Goal: Task Accomplishment & Management: Manage account settings

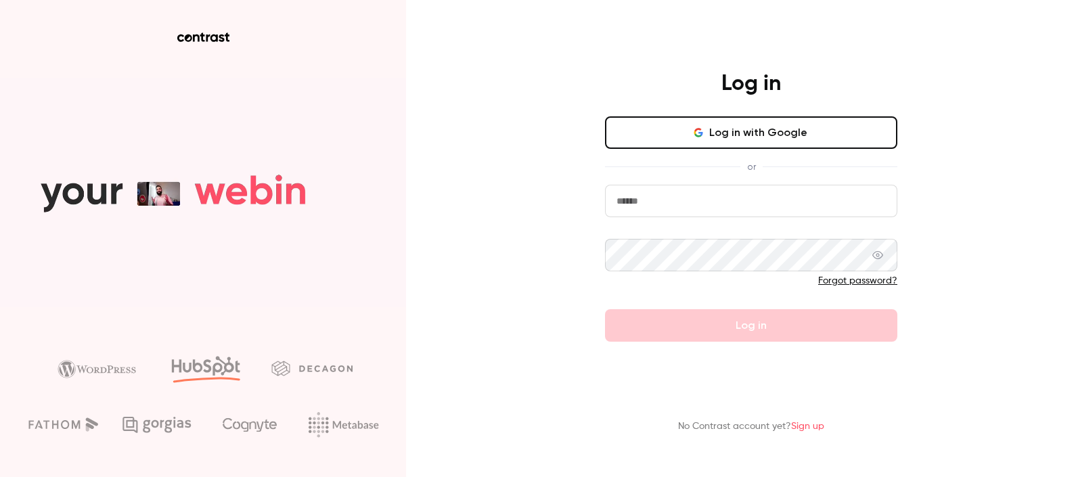
type input "**********"
click at [725, 290] on div at bounding box center [751, 285] width 292 height 22
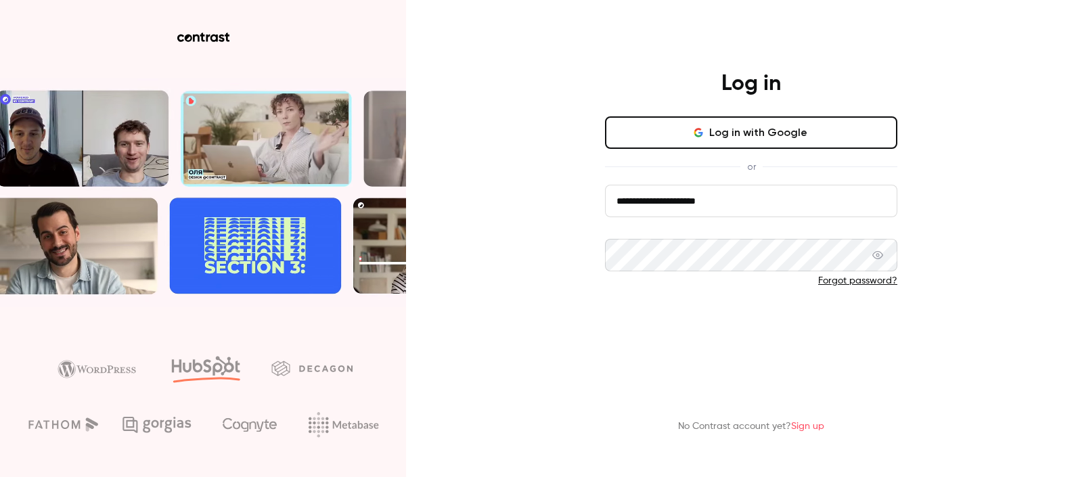
click at [744, 328] on button "Log in" at bounding box center [751, 325] width 292 height 32
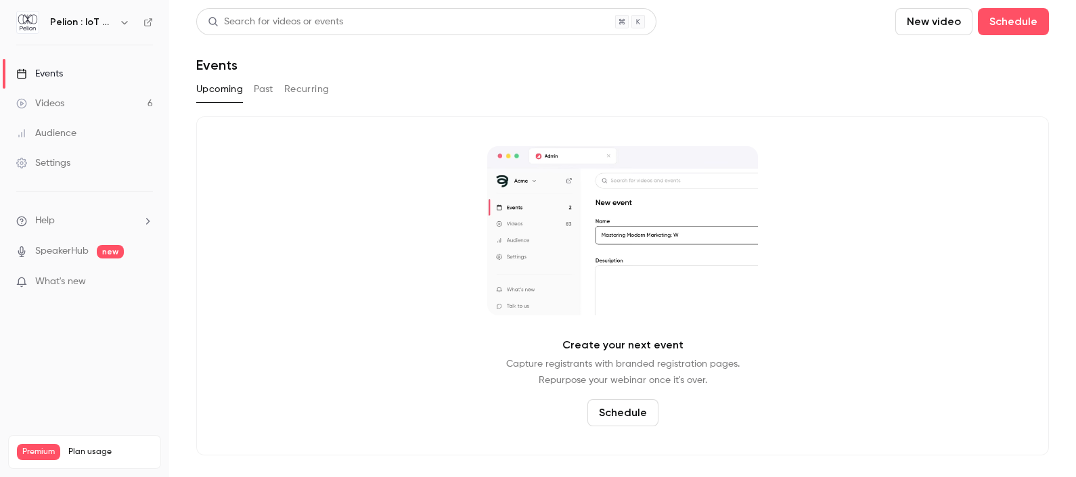
click at [85, 110] on link "Videos 6" at bounding box center [84, 104] width 169 height 30
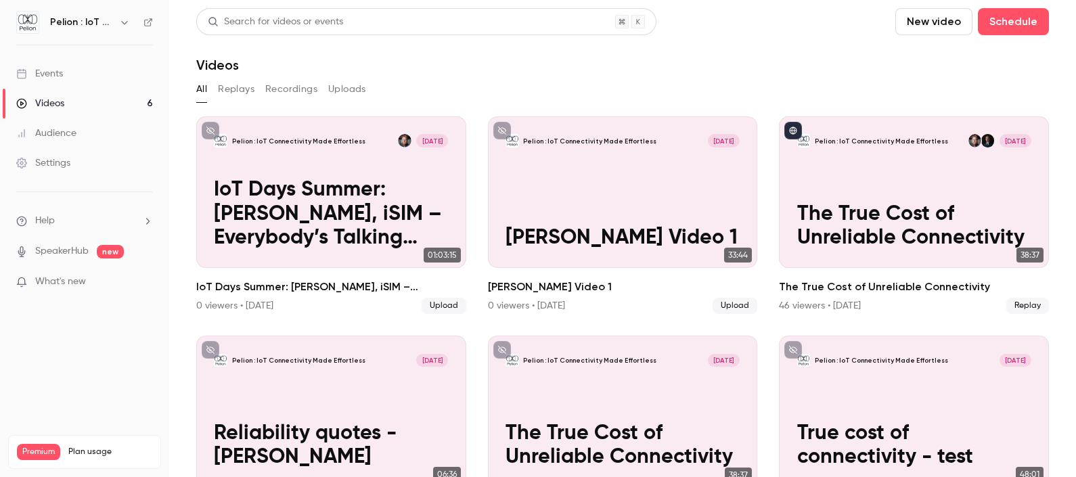
click at [61, 68] on div "Events" at bounding box center [39, 74] width 47 height 14
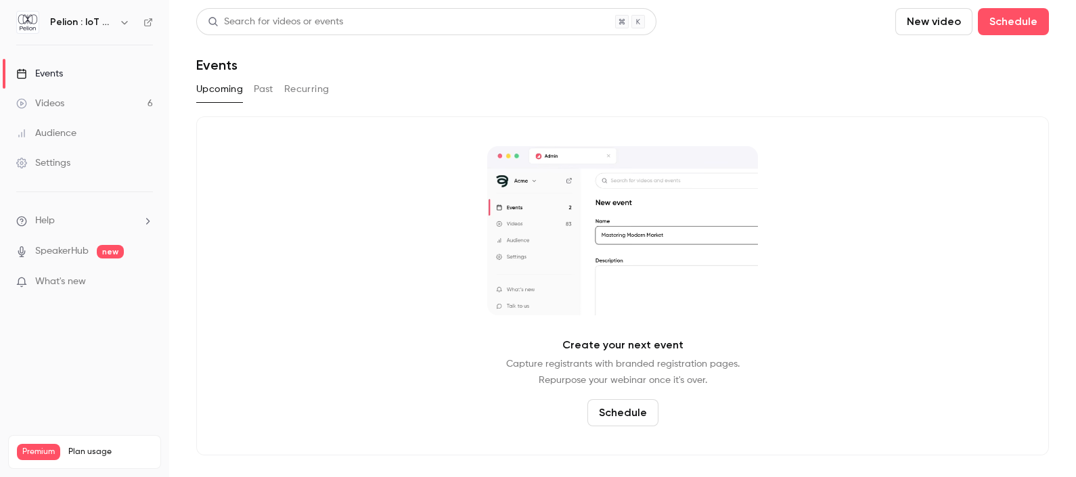
click at [267, 90] on button "Past" at bounding box center [264, 89] width 20 height 22
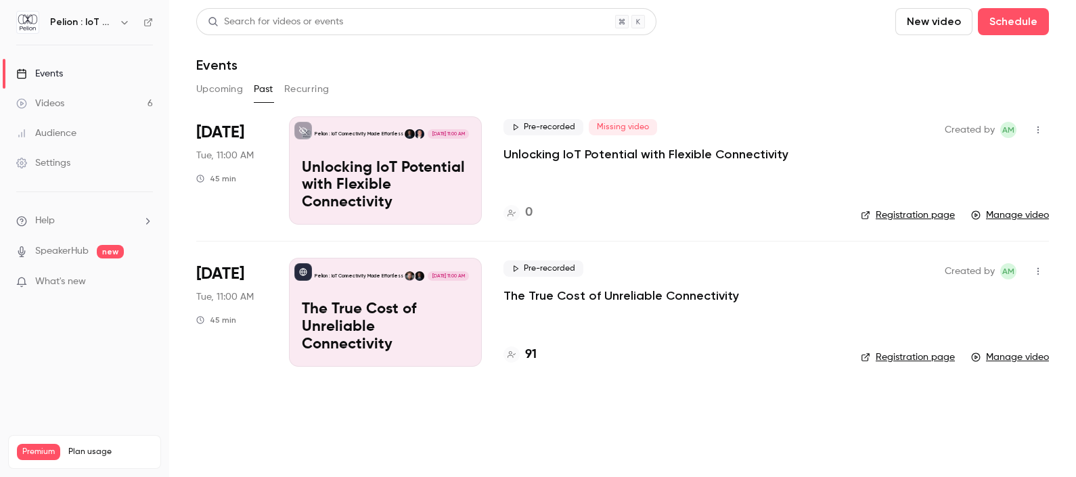
click at [1038, 130] on icon "button" at bounding box center [1037, 129] width 11 height 9
click at [713, 89] on div at bounding box center [538, 238] width 1076 height 477
click at [1038, 129] on icon "button" at bounding box center [1037, 129] width 11 height 9
click at [979, 196] on div "Duplicate" at bounding box center [985, 200] width 103 height 14
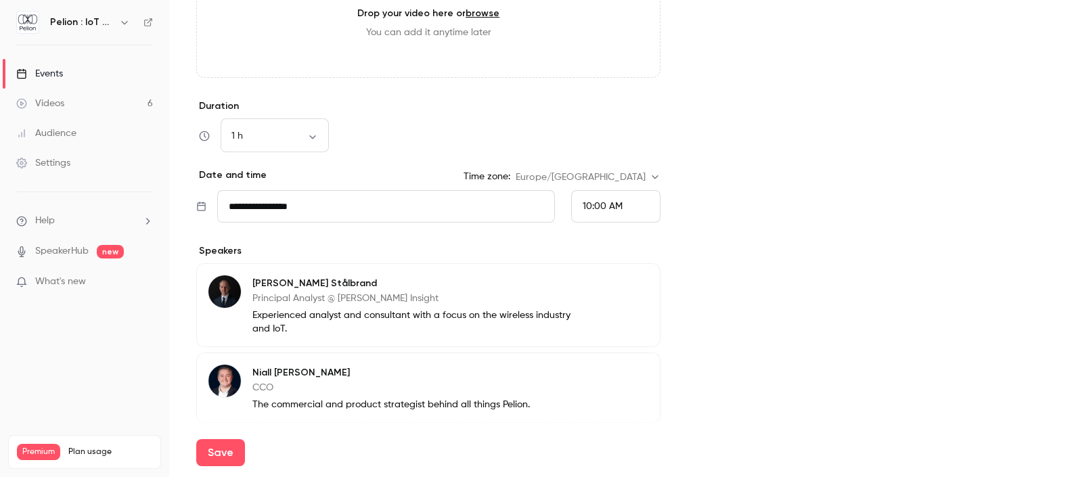
scroll to position [537, 0]
type input "**********"
click at [306, 204] on input "**********" at bounding box center [386, 205] width 338 height 32
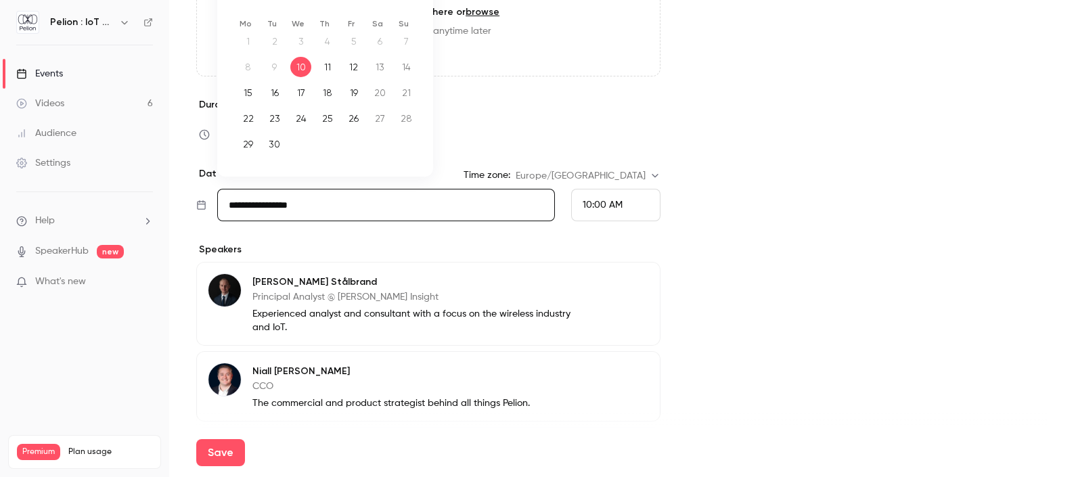
click at [252, 119] on div "22" at bounding box center [247, 118] width 21 height 20
type input "**********"
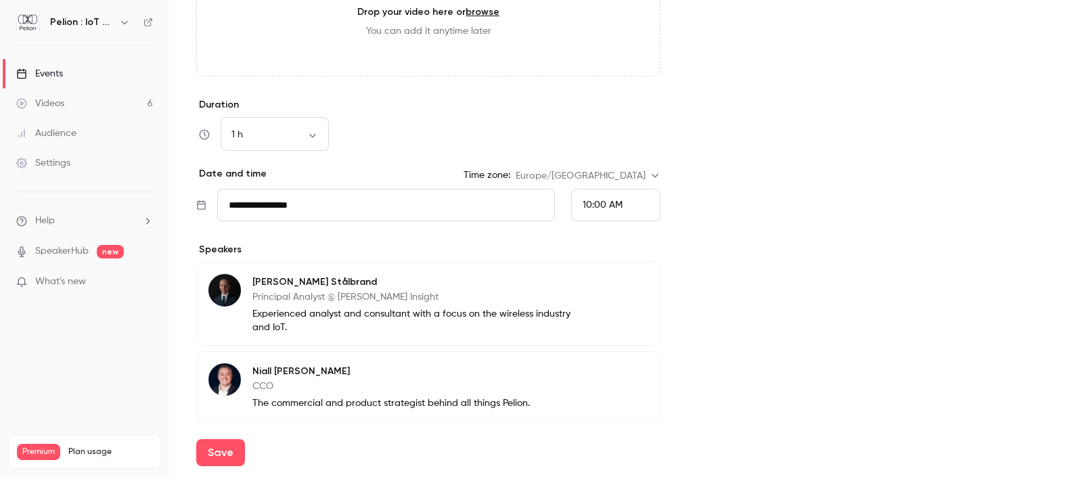
click at [619, 203] on div "10:00 AM" at bounding box center [615, 205] width 89 height 32
click at [602, 209] on span "11:00 AM" at bounding box center [587, 208] width 38 height 9
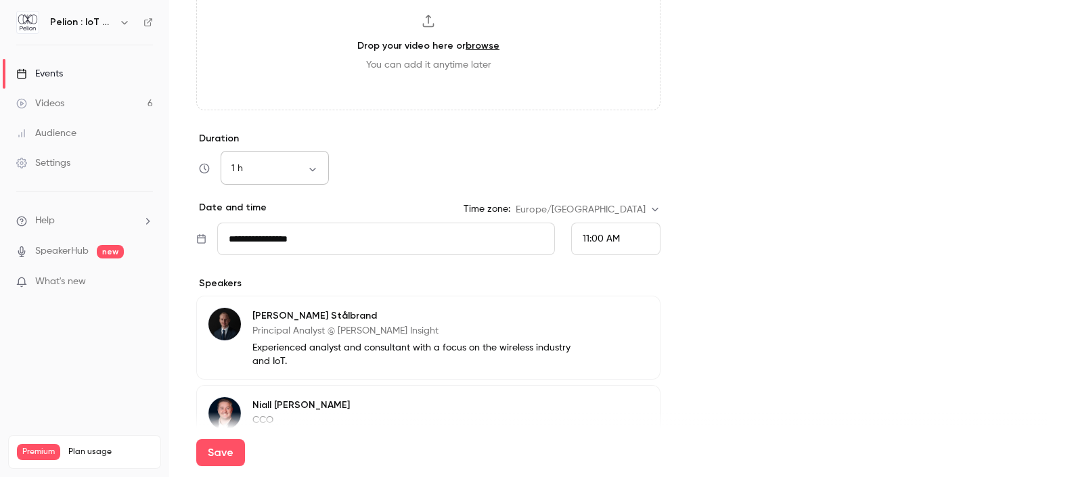
click at [308, 160] on div "1 h ** ​" at bounding box center [275, 168] width 108 height 32
click at [312, 170] on body "**********" at bounding box center [538, 238] width 1076 height 477
click at [279, 272] on li "45 min" at bounding box center [275, 275] width 108 height 35
type input "**"
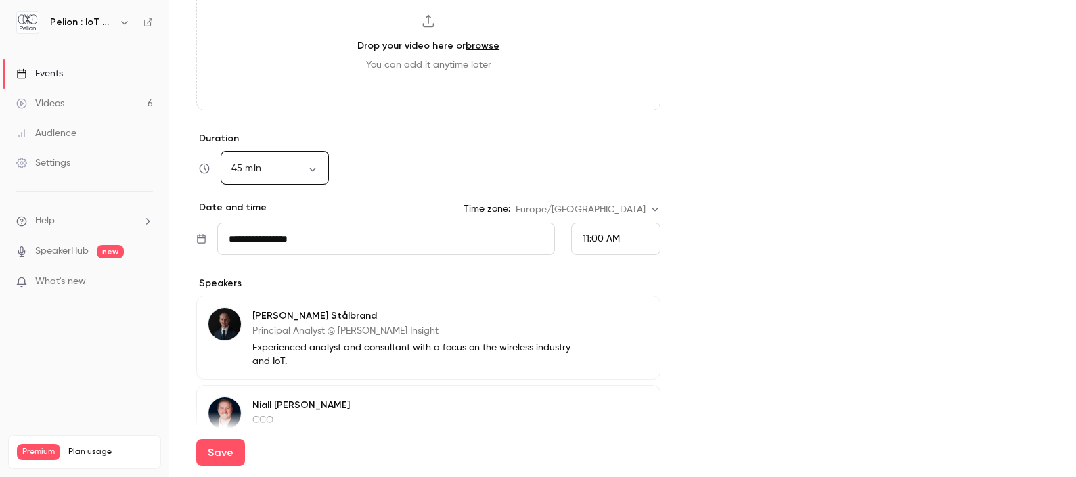
click at [352, 179] on div "45 min ** ​" at bounding box center [428, 168] width 464 height 32
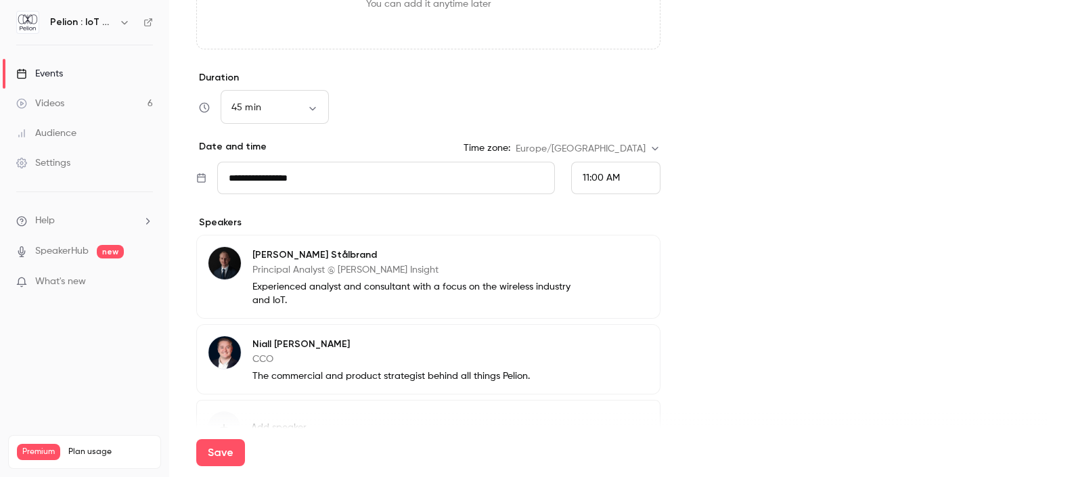
scroll to position [649, 0]
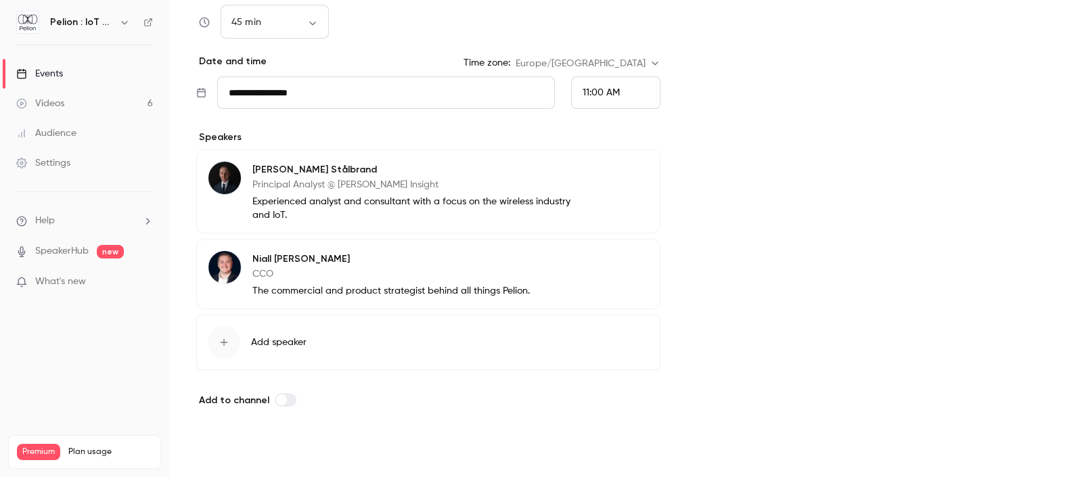
click at [226, 452] on button "Save" at bounding box center [220, 452] width 49 height 27
type input "**********"
type input "**"
type input "**********"
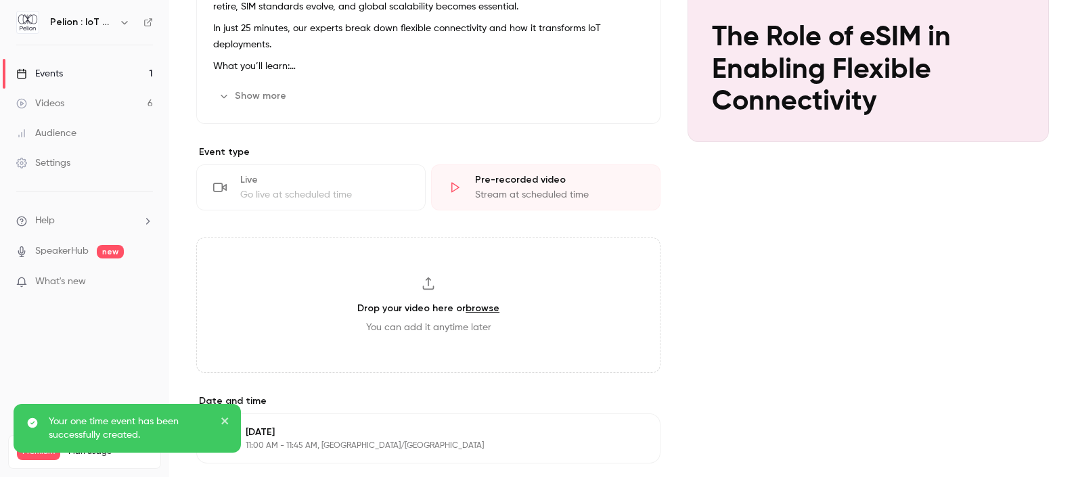
scroll to position [105, 0]
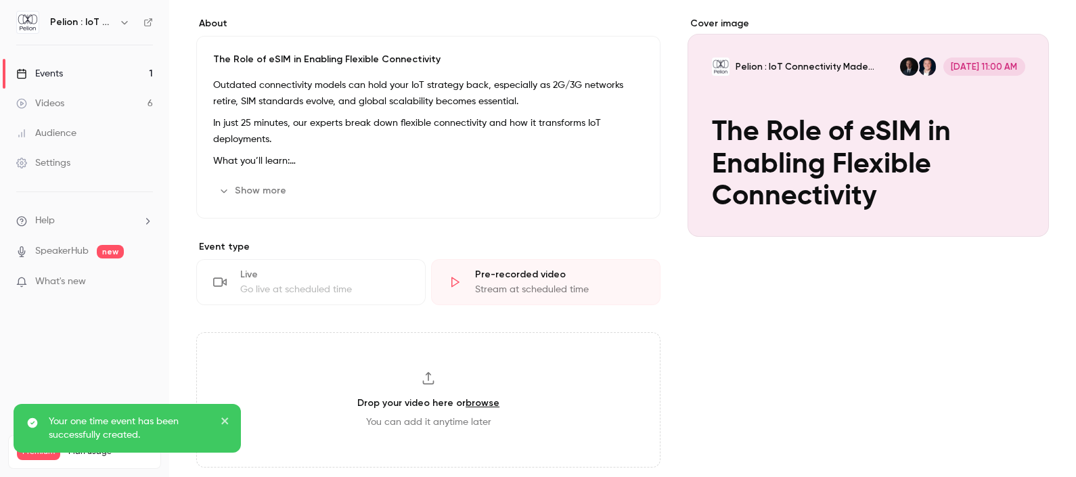
click at [71, 76] on link "Events 1" at bounding box center [84, 74] width 169 height 30
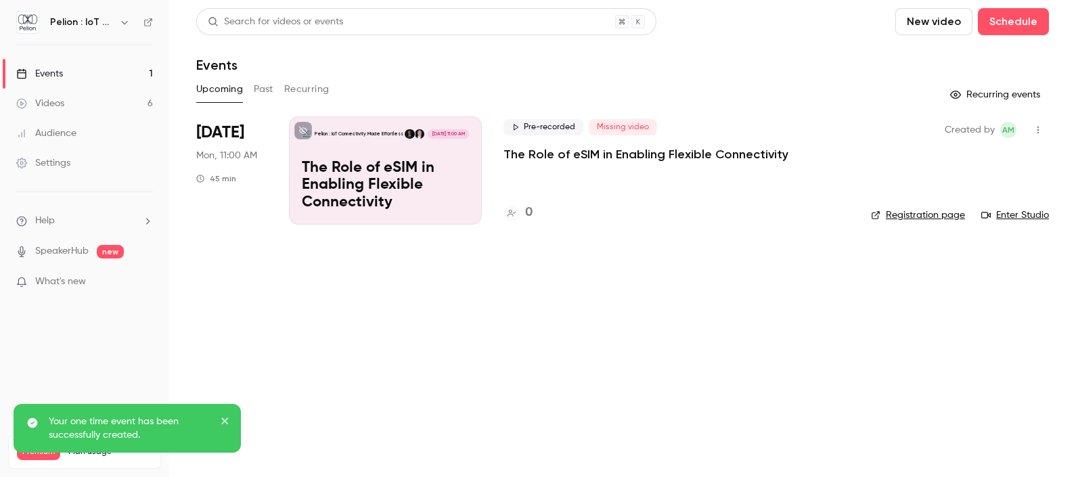
click at [262, 89] on button "Past" at bounding box center [264, 89] width 20 height 22
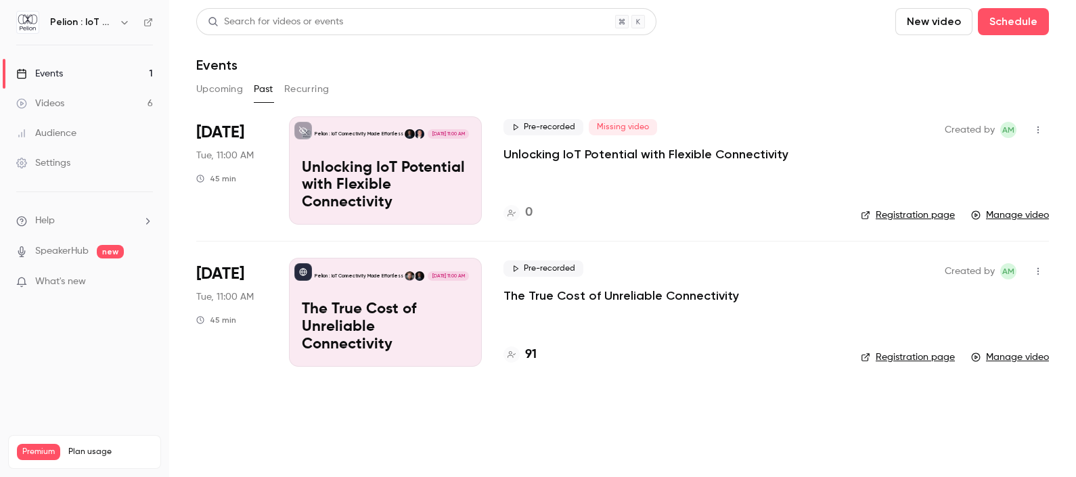
click at [1036, 133] on icon "button" at bounding box center [1037, 129] width 11 height 9
click at [950, 267] on div "Delete" at bounding box center [985, 270] width 103 height 14
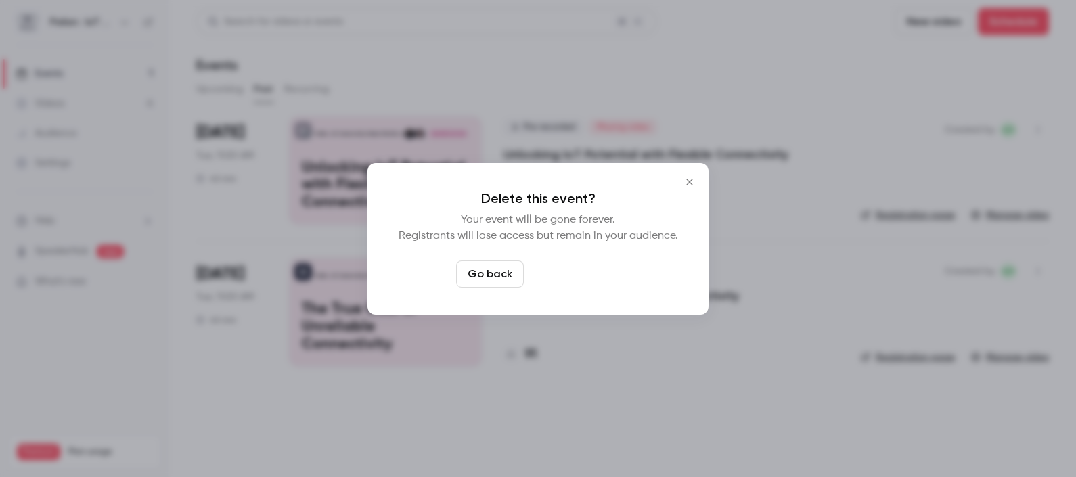
click at [575, 267] on button "Delete event" at bounding box center [574, 273] width 91 height 27
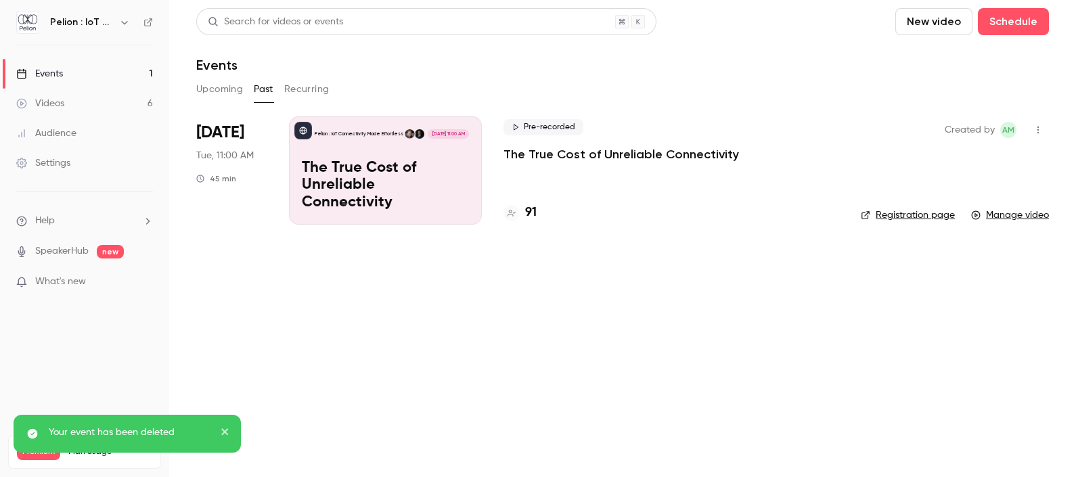
click at [223, 91] on button "Upcoming" at bounding box center [219, 89] width 47 height 22
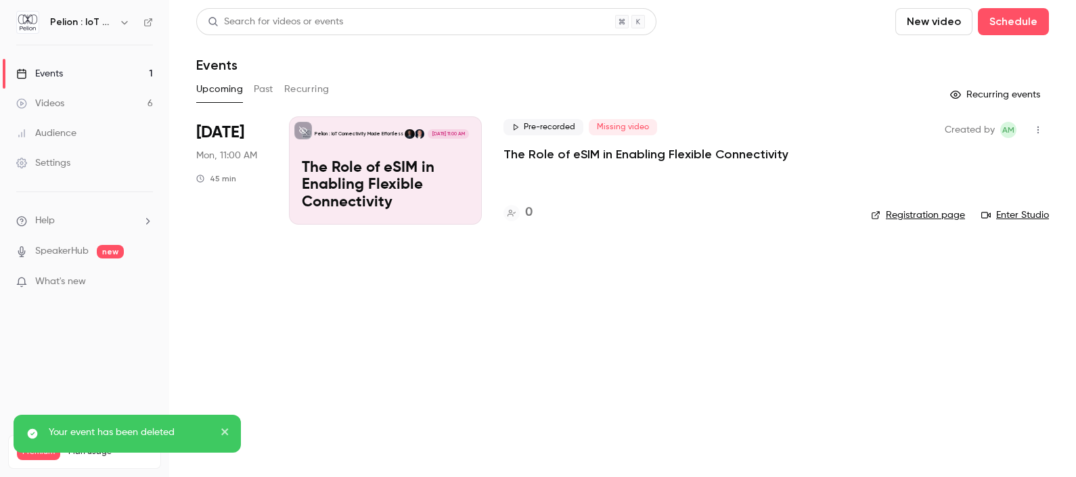
click at [262, 95] on button "Past" at bounding box center [264, 89] width 20 height 22
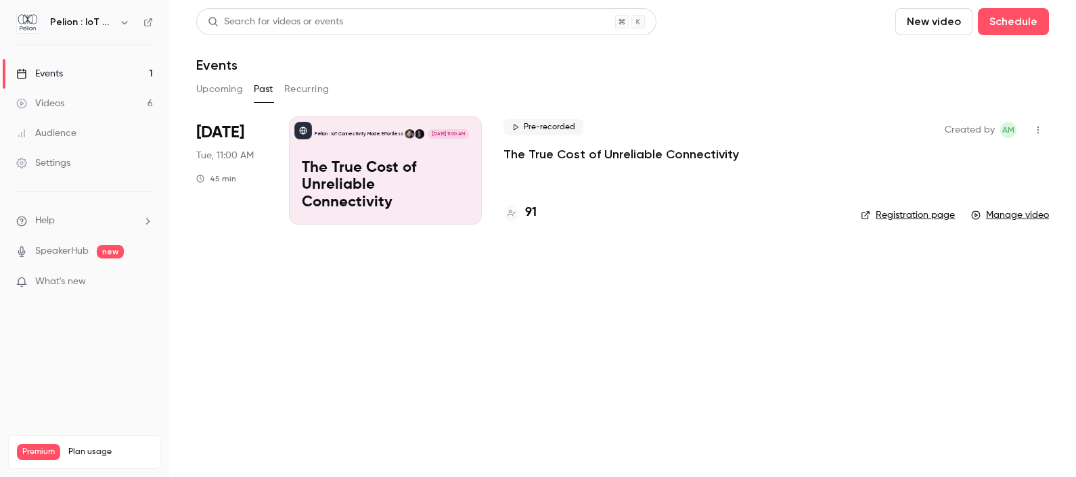
click at [920, 216] on link "Registration page" at bounding box center [908, 215] width 94 height 14
click at [217, 90] on button "Upcoming" at bounding box center [219, 89] width 47 height 22
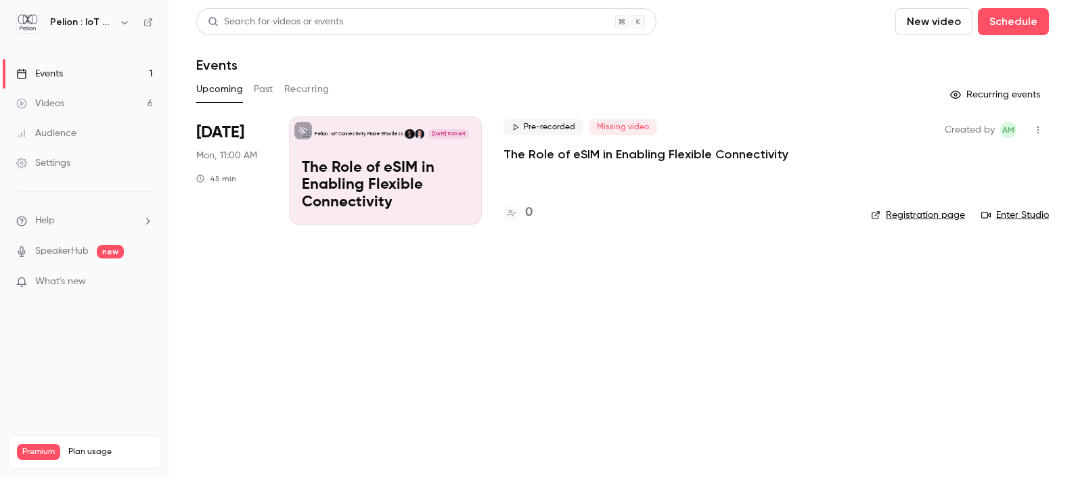
click at [918, 211] on link "Registration page" at bounding box center [918, 215] width 94 height 14
click at [1038, 130] on icon "button" at bounding box center [1037, 130] width 1 height 7
click at [662, 265] on div at bounding box center [538, 238] width 1076 height 477
click at [575, 146] on p "The Role of eSIM in Enabling Flexible Connectivity" at bounding box center [645, 154] width 285 height 16
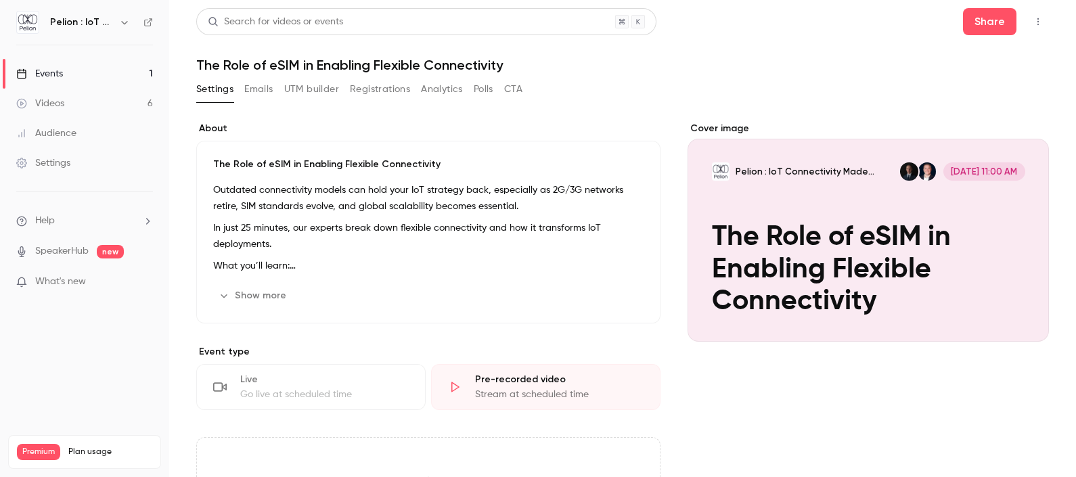
click at [387, 215] on div "Outdated connectivity models can hold your IoT strategy back, especially as 2G/…" at bounding box center [428, 228] width 430 height 92
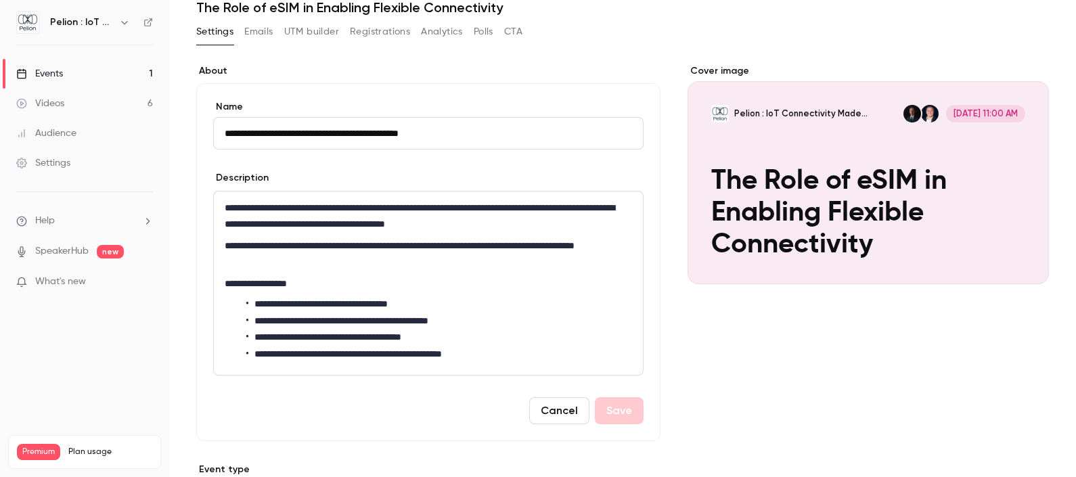
scroll to position [84, 0]
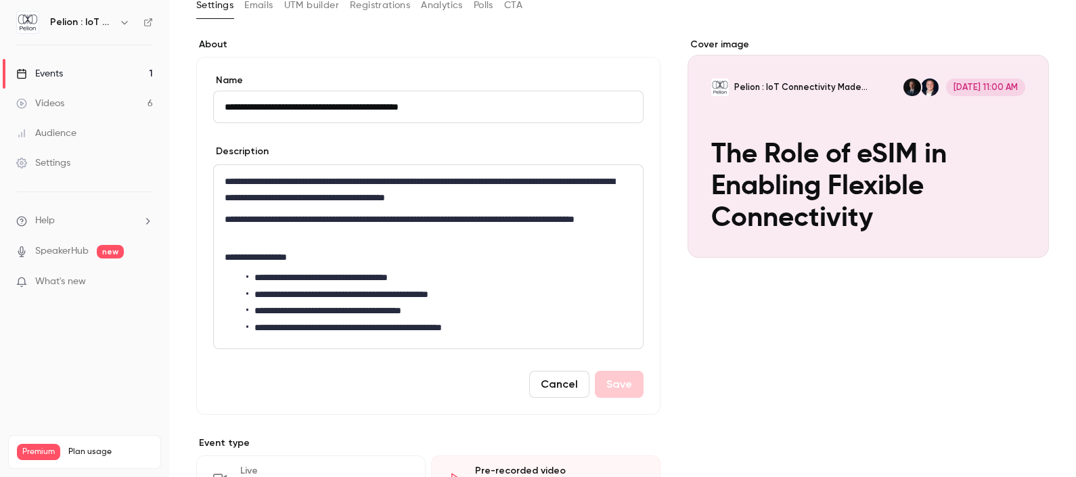
click at [396, 242] on p "**********" at bounding box center [421, 227] width 393 height 32
click at [365, 125] on form "**********" at bounding box center [428, 236] width 430 height 324
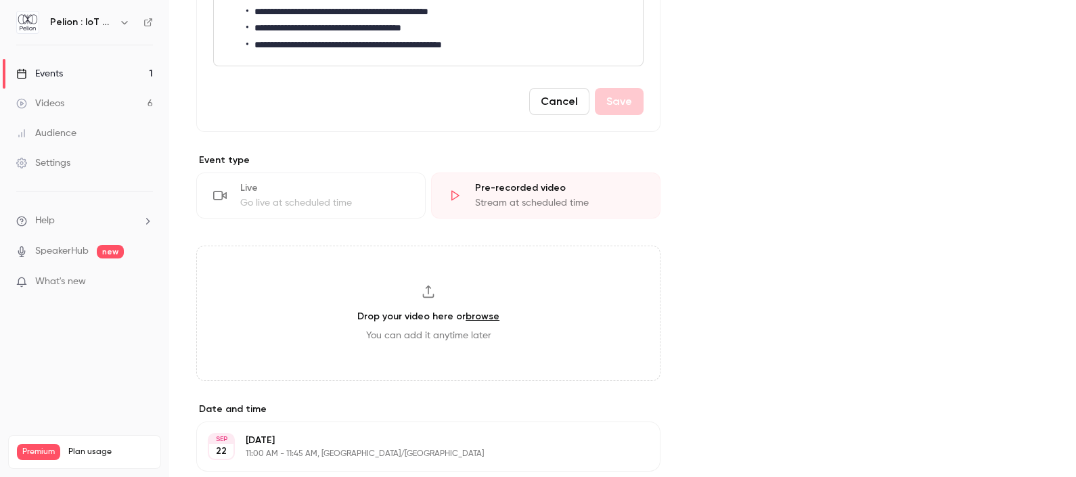
scroll to position [0, 0]
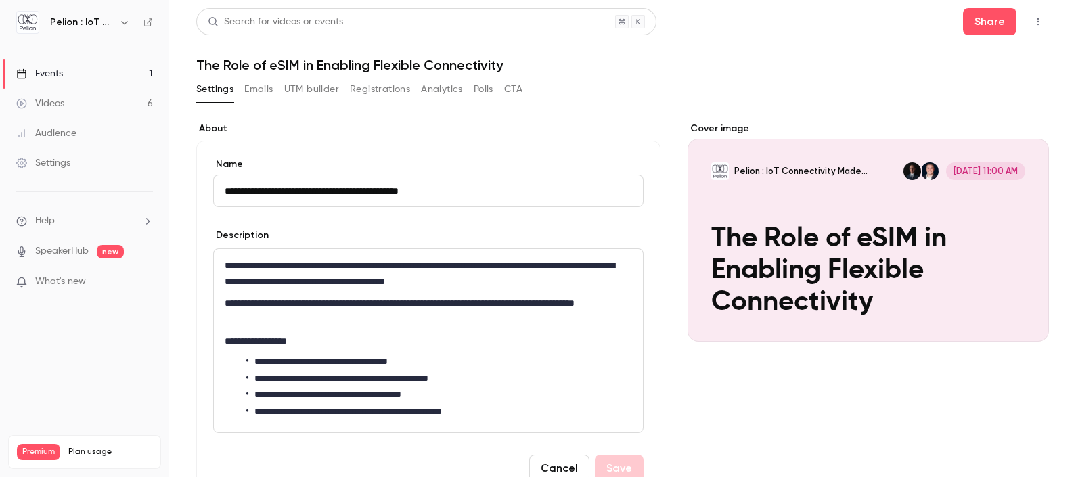
click at [257, 95] on button "Emails" at bounding box center [258, 89] width 28 height 22
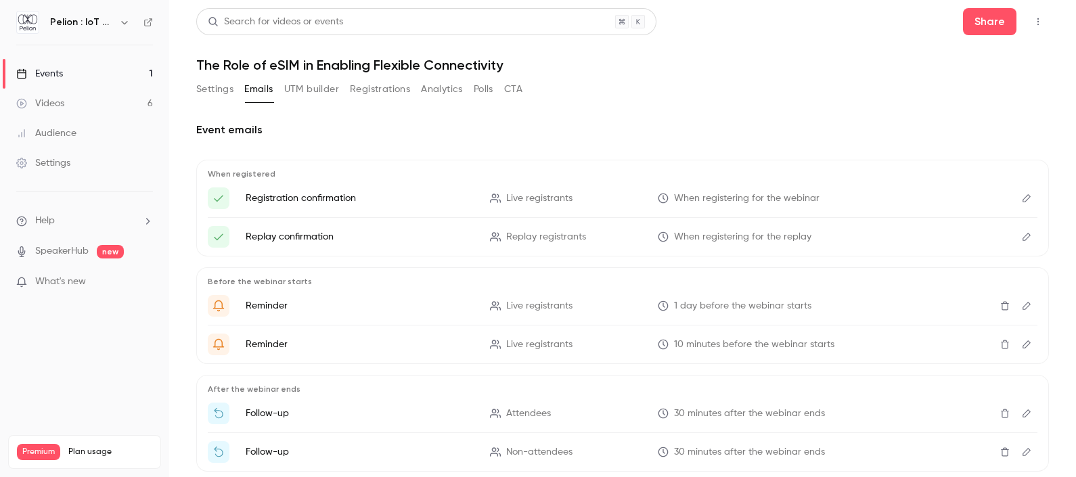
click at [298, 94] on button "UTM builder" at bounding box center [311, 89] width 55 height 22
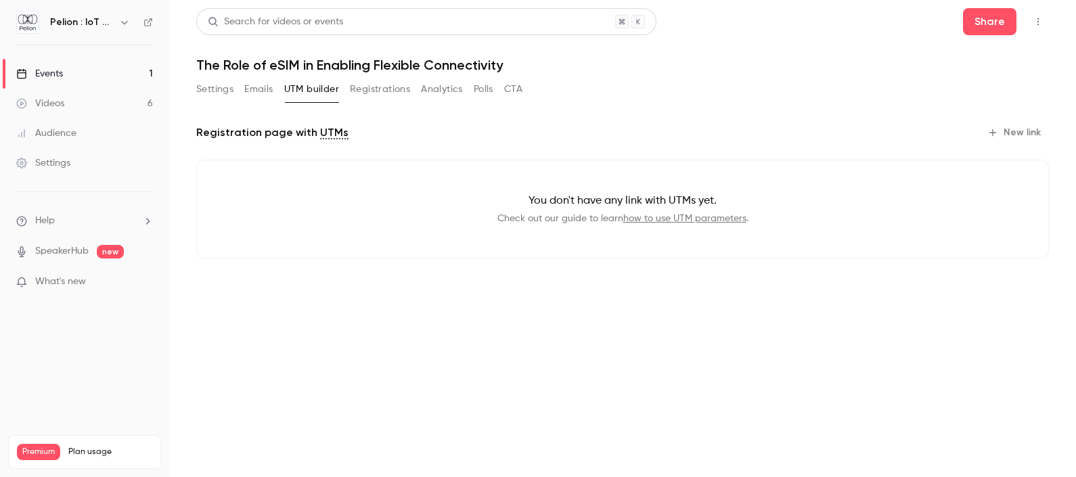
click at [368, 89] on button "Registrations" at bounding box center [380, 89] width 60 height 22
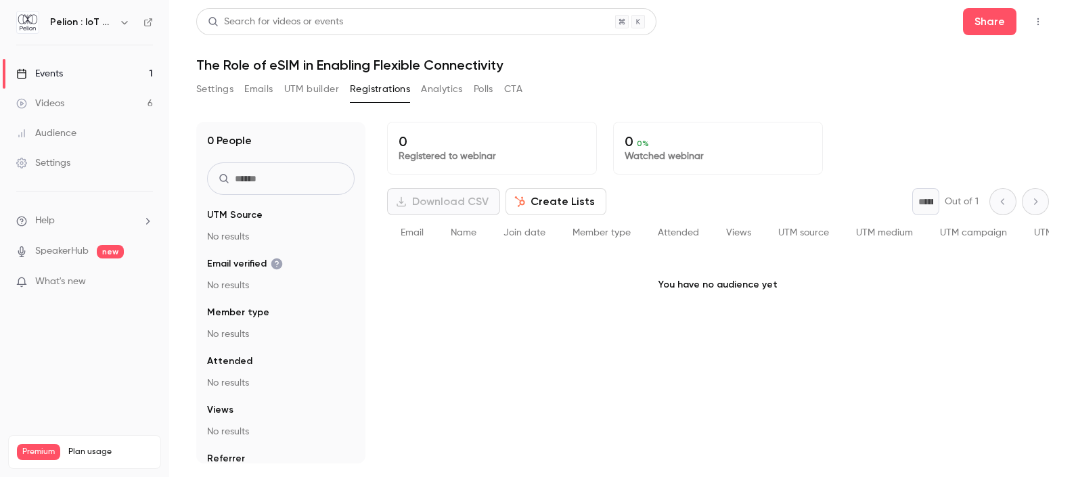
click at [434, 97] on button "Analytics" at bounding box center [442, 89] width 42 height 22
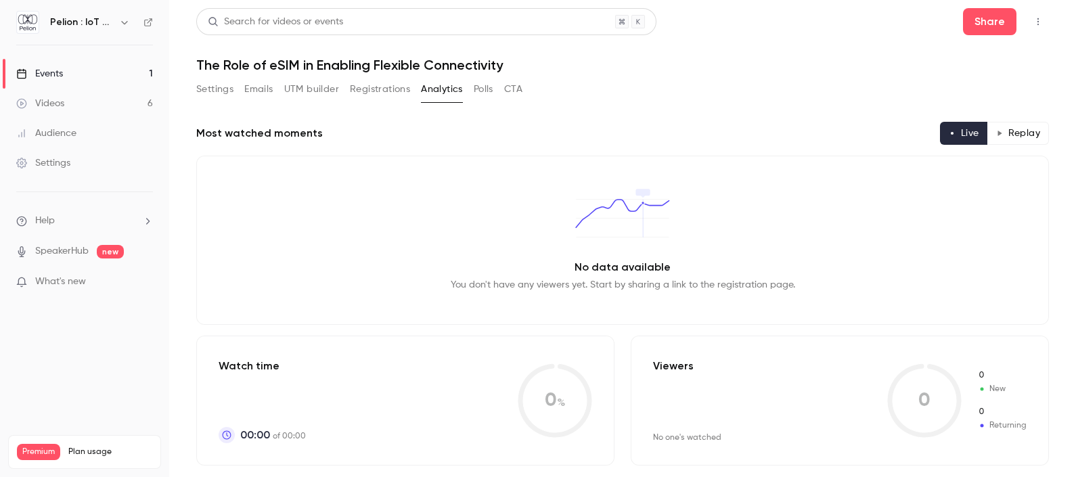
click at [486, 89] on button "Polls" at bounding box center [484, 89] width 20 height 22
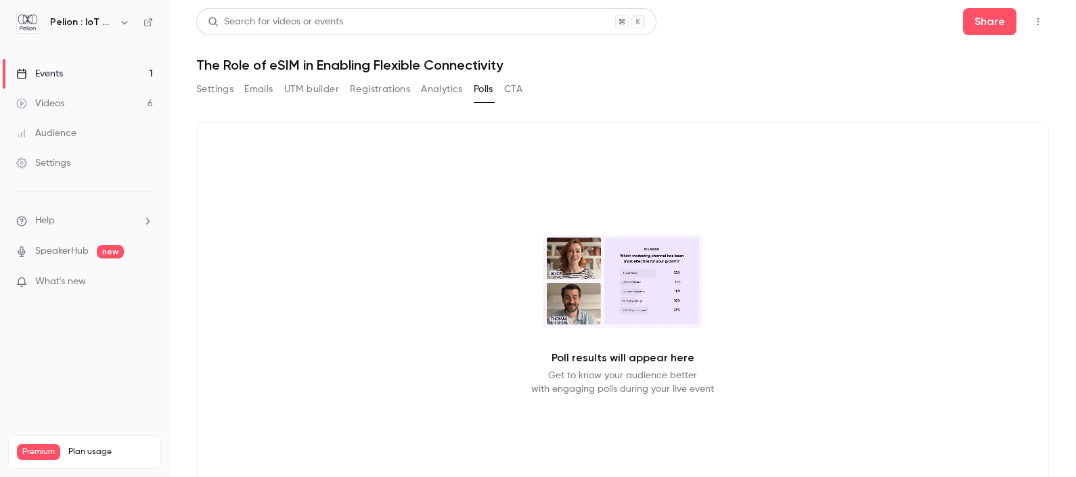
click at [515, 93] on button "CTA" at bounding box center [513, 89] width 18 height 22
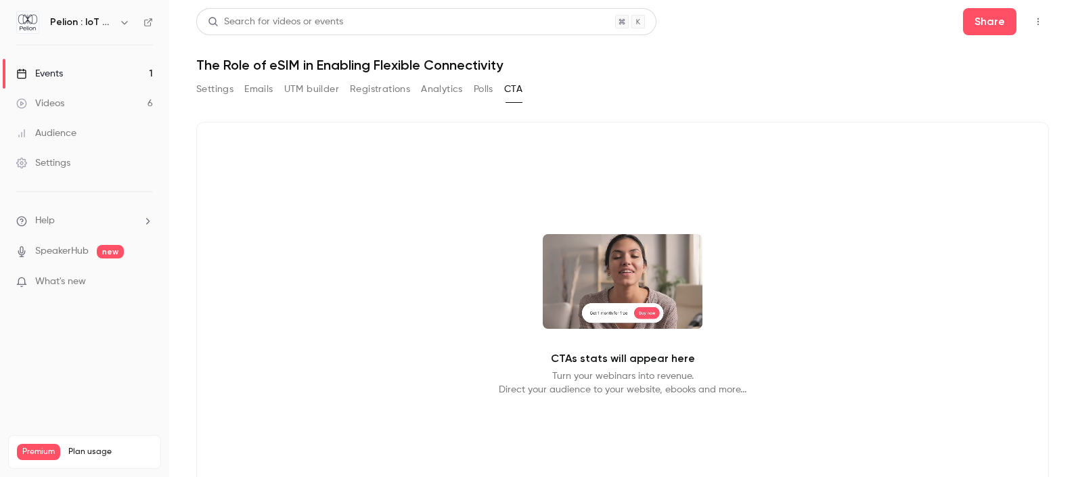
click at [70, 68] on link "Events 1" at bounding box center [84, 74] width 169 height 30
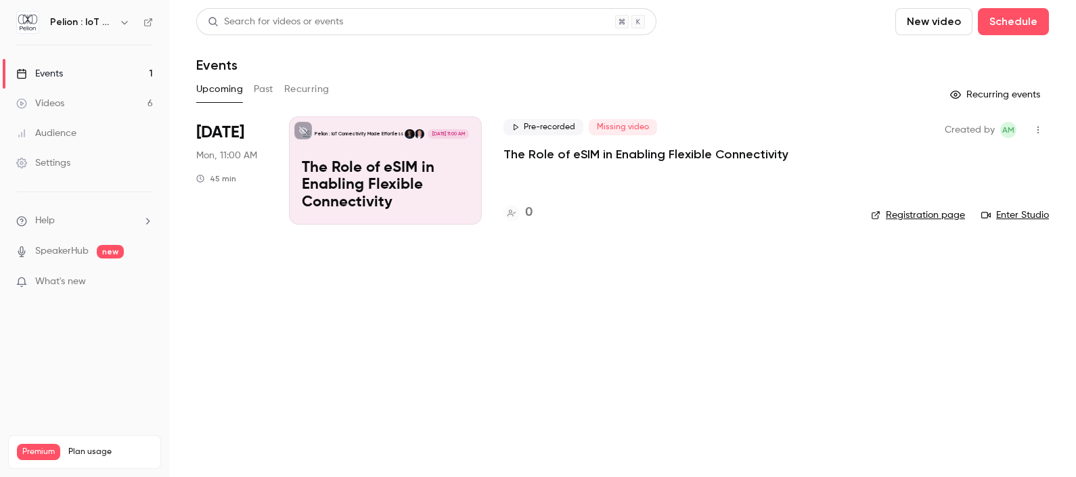
click at [255, 85] on button "Past" at bounding box center [264, 89] width 20 height 22
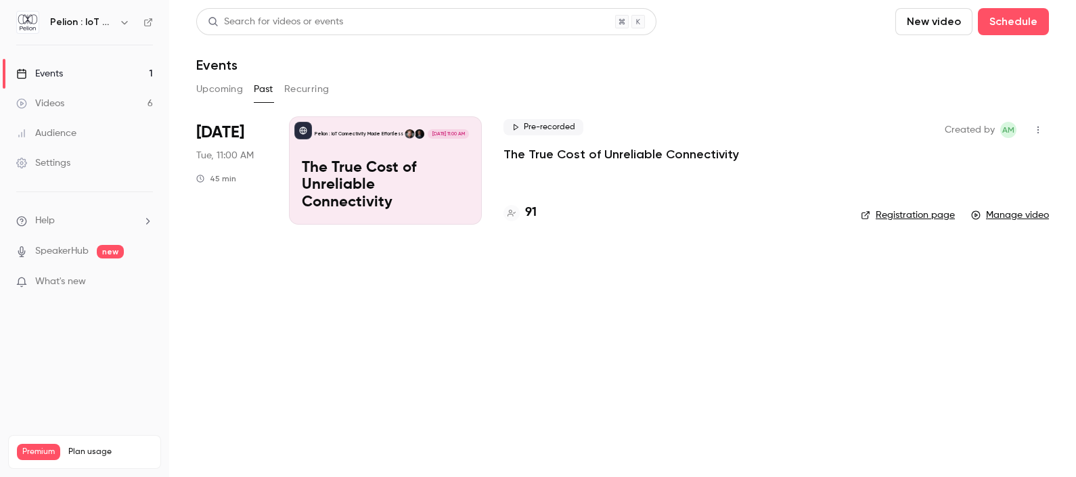
click at [261, 145] on div "[DATE] Tue, 11:00 AM 45 min" at bounding box center [231, 170] width 71 height 108
click at [430, 154] on div "Pelion : IoT Connectivity Made Effortless [DATE] 11:00 AM The True Cost of Unre…" at bounding box center [385, 170] width 193 height 108
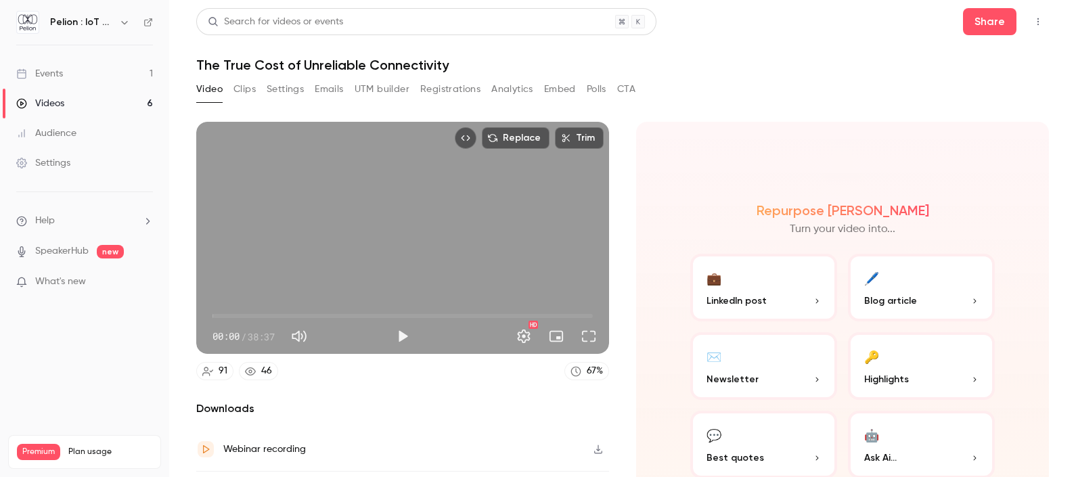
click at [378, 88] on button "UTM builder" at bounding box center [381, 89] width 55 height 22
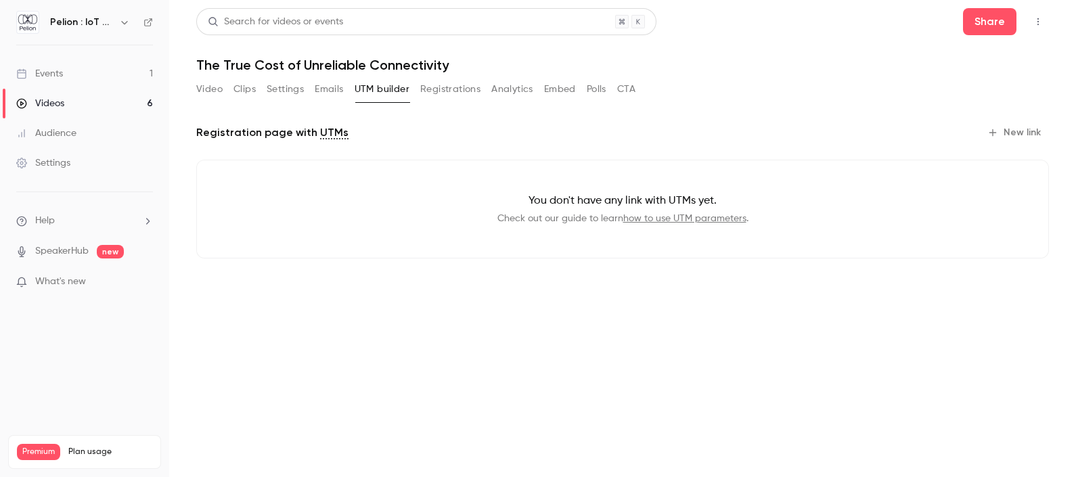
click at [433, 91] on button "Registrations" at bounding box center [450, 89] width 60 height 22
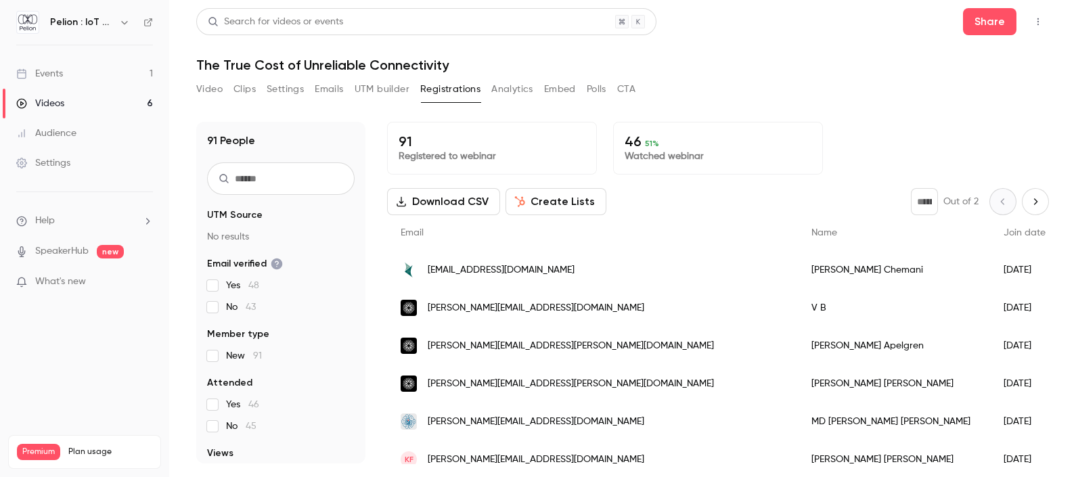
click at [505, 91] on button "Analytics" at bounding box center [512, 89] width 42 height 22
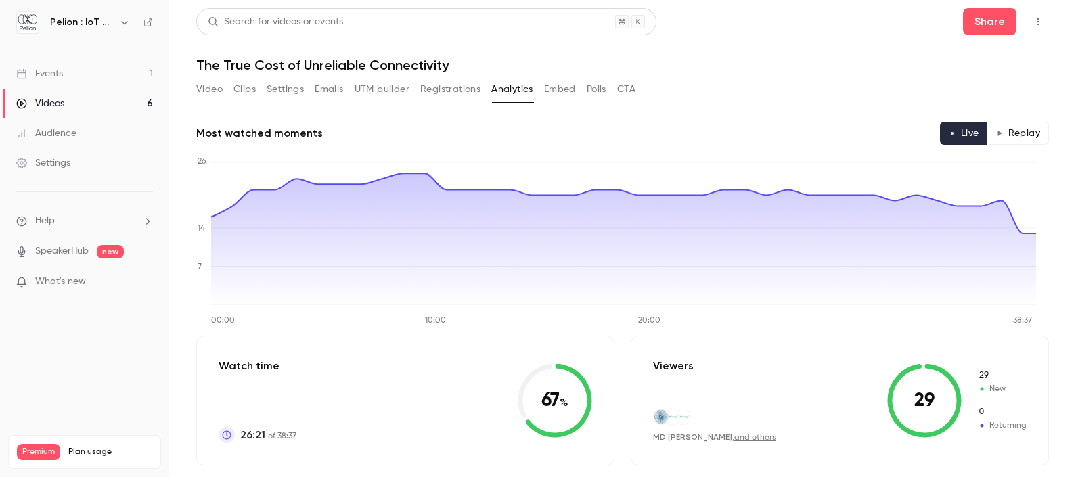
click at [564, 81] on button "Embed" at bounding box center [560, 89] width 32 height 22
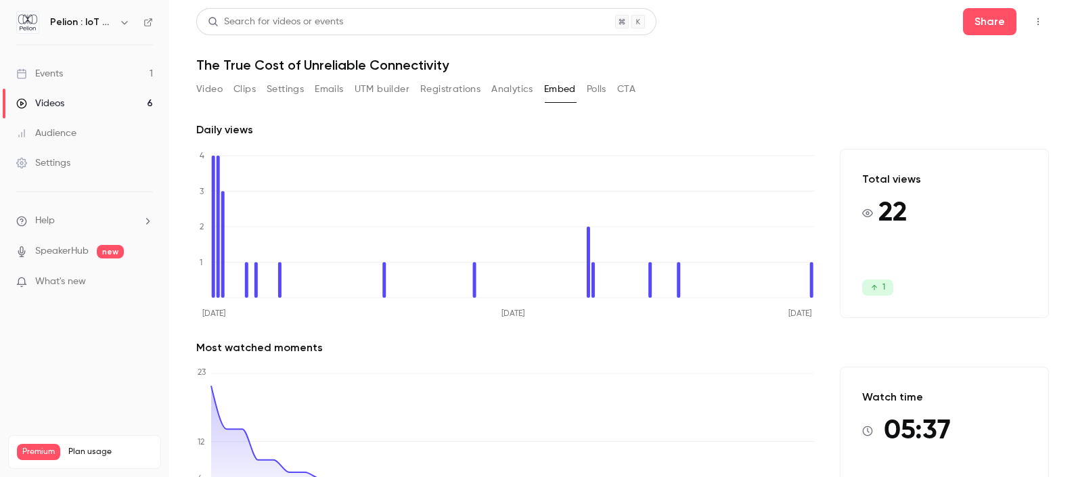
click at [595, 87] on button "Polls" at bounding box center [597, 89] width 20 height 22
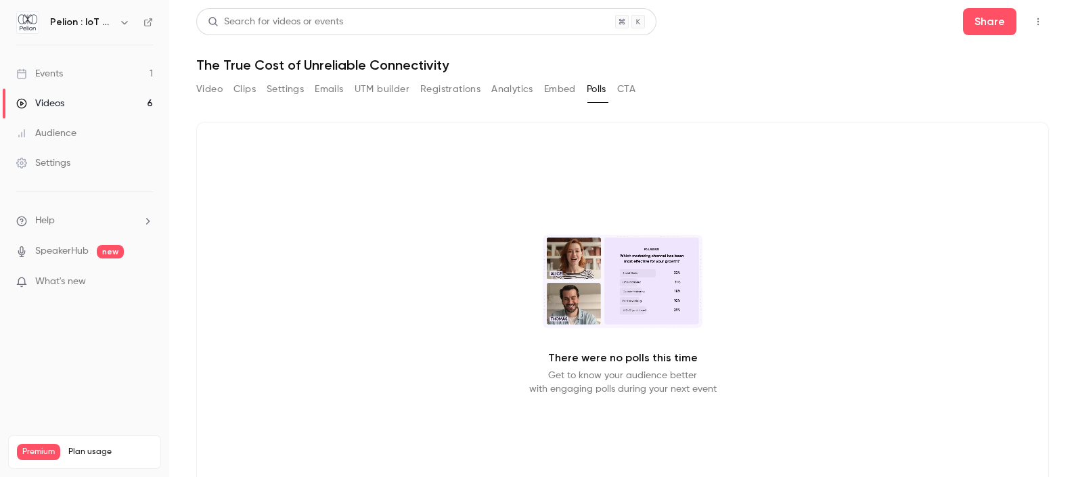
click at [626, 88] on button "CTA" at bounding box center [626, 89] width 18 height 22
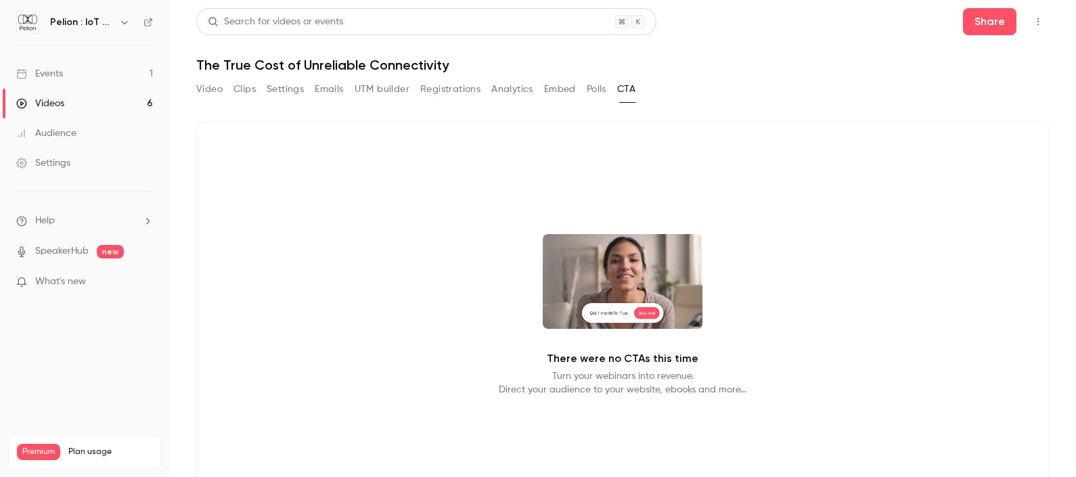
click at [220, 86] on button "Video" at bounding box center [209, 89] width 26 height 22
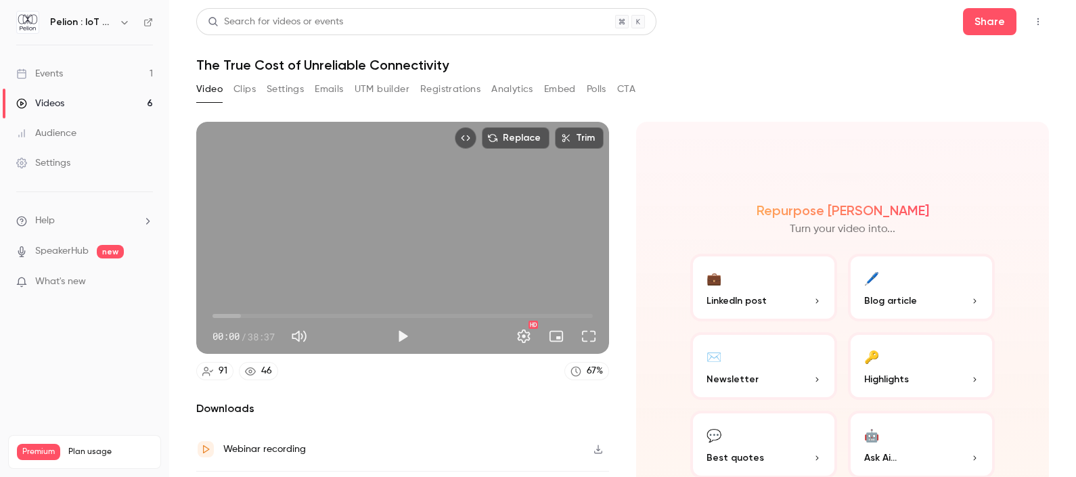
click at [69, 64] on link "Events 1" at bounding box center [84, 74] width 169 height 30
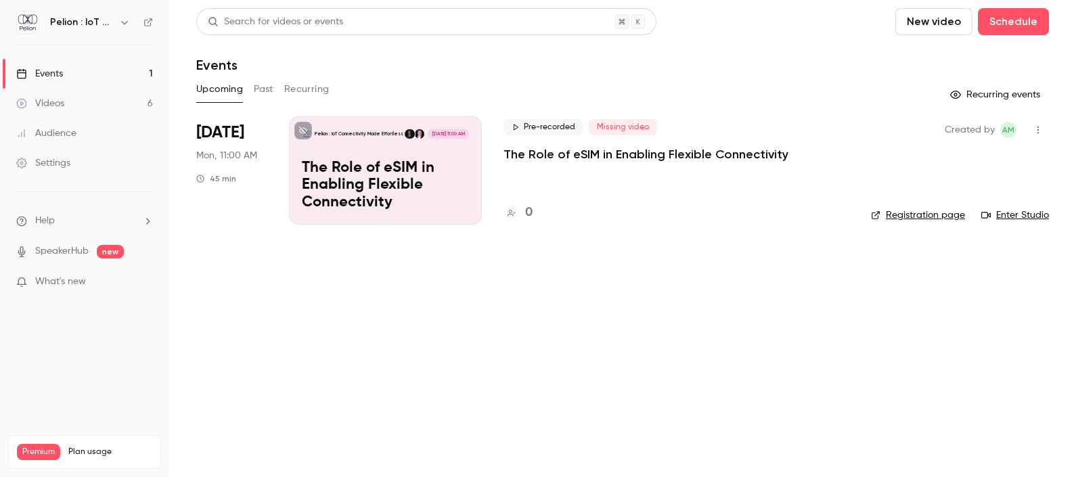
click at [940, 216] on link "Registration page" at bounding box center [918, 215] width 94 height 14
click at [391, 151] on div "Pelion : IoT Connectivity Made Effortless Sep 22, 11:00 AM The Role of eSIM in …" at bounding box center [385, 170] width 193 height 108
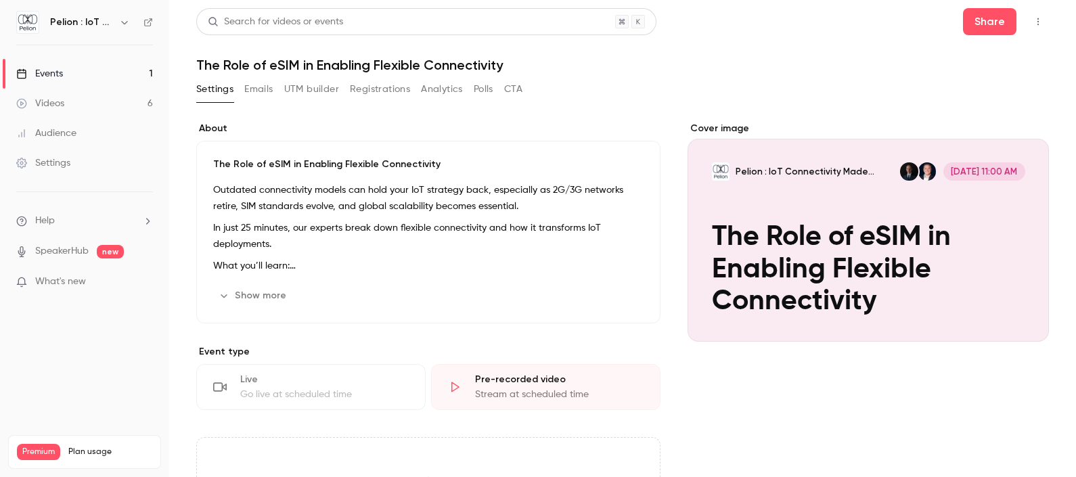
click at [389, 92] on button "Registrations" at bounding box center [380, 89] width 60 height 22
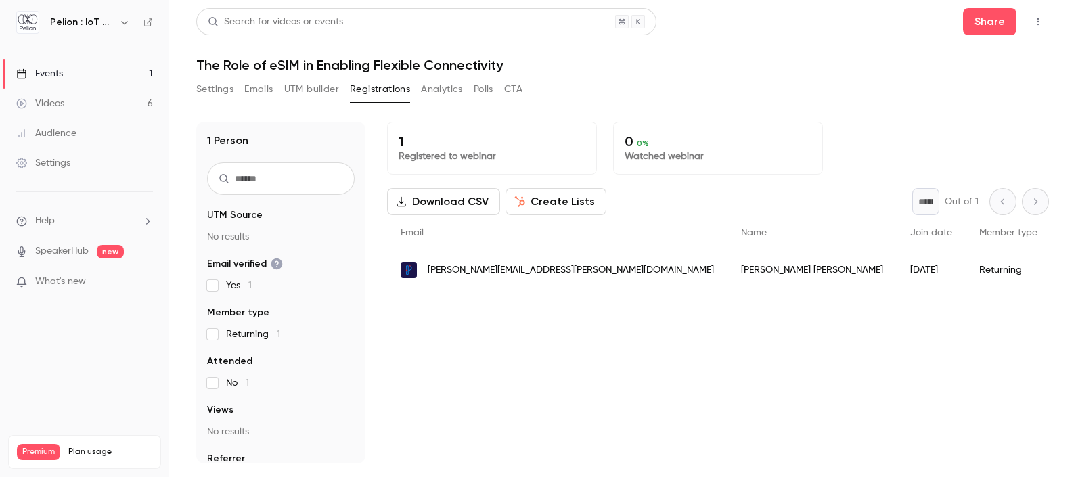
click at [227, 86] on button "Settings" at bounding box center [214, 89] width 37 height 22
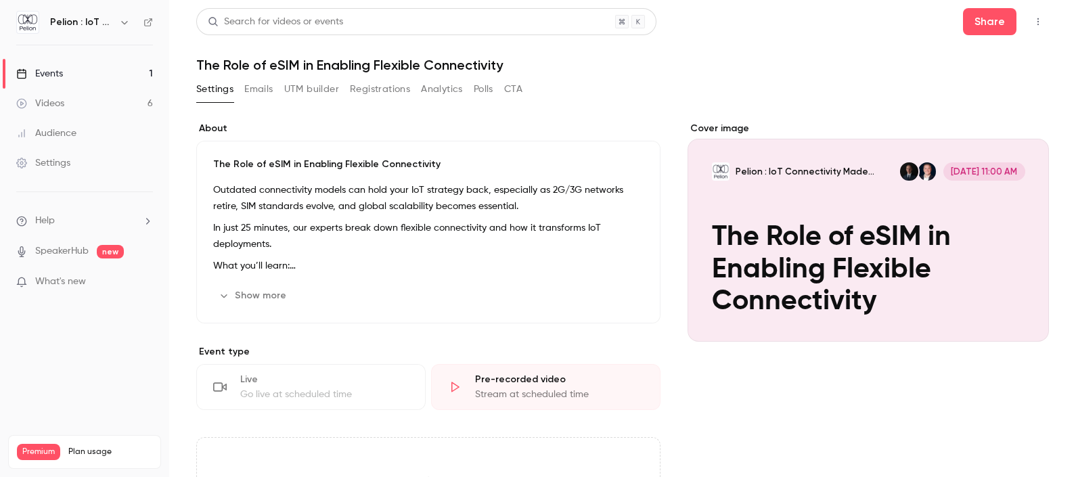
click at [298, 233] on p "In just 25 minutes, our experts break down flexible connectivity and how it tra…" at bounding box center [428, 236] width 430 height 32
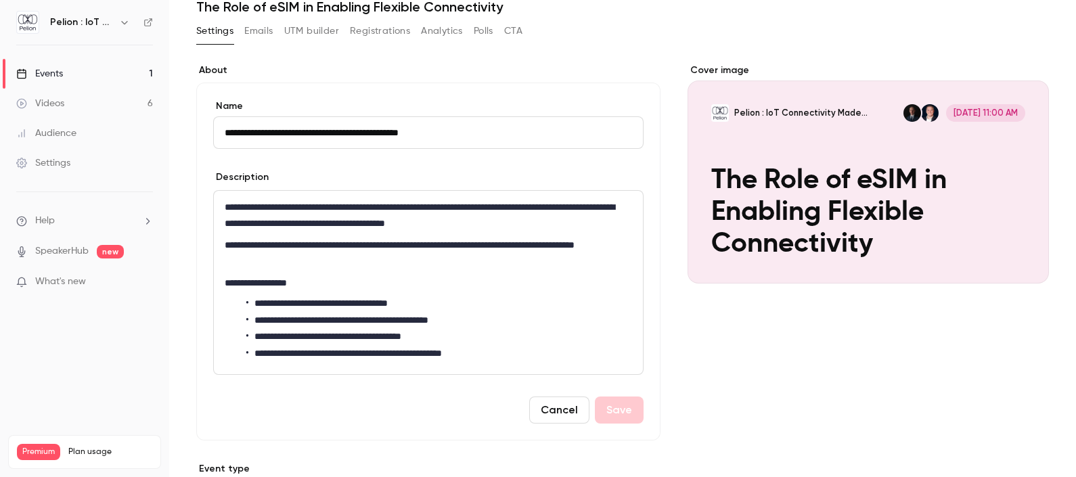
scroll to position [84, 0]
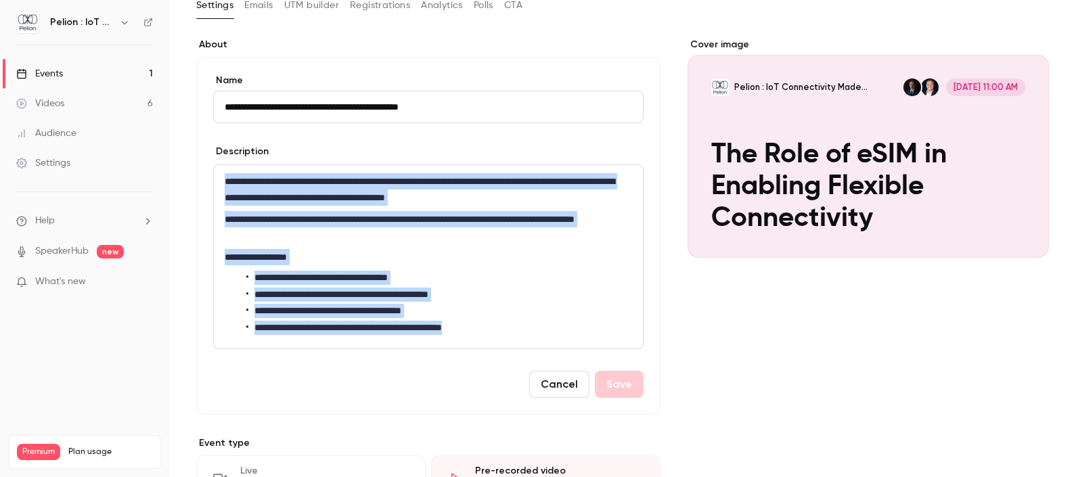
drag, startPoint x: 509, startPoint y: 322, endPoint x: 224, endPoint y: 172, distance: 322.6
click at [224, 172] on div "**********" at bounding box center [428, 256] width 429 height 183
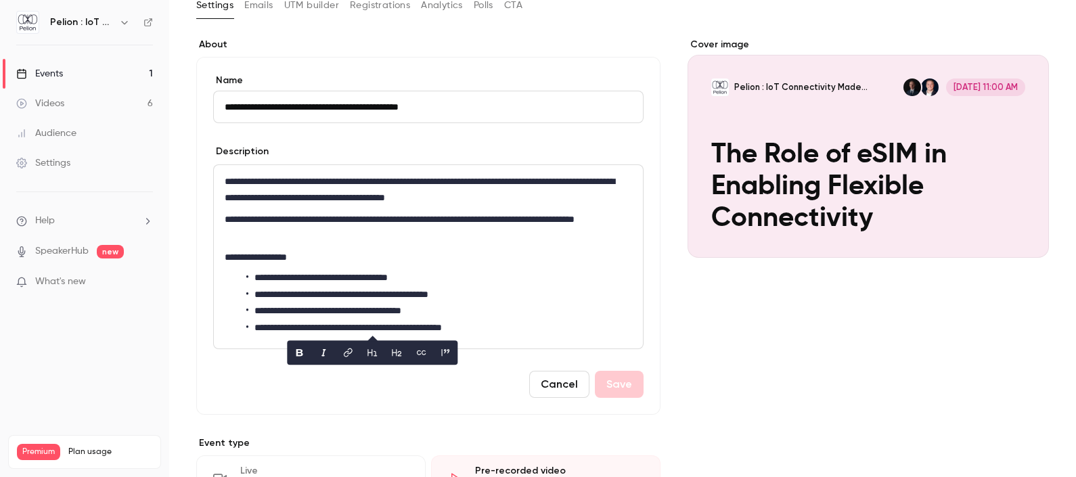
scroll to position [0, 0]
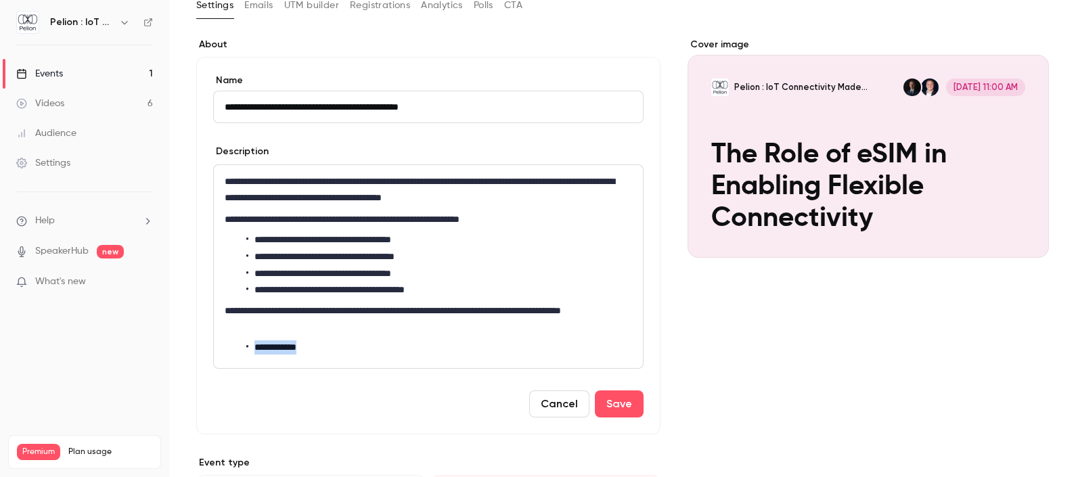
drag, startPoint x: 329, startPoint y: 346, endPoint x: 233, endPoint y: 346, distance: 95.4
click at [233, 346] on ul "**********" at bounding box center [428, 347] width 407 height 14
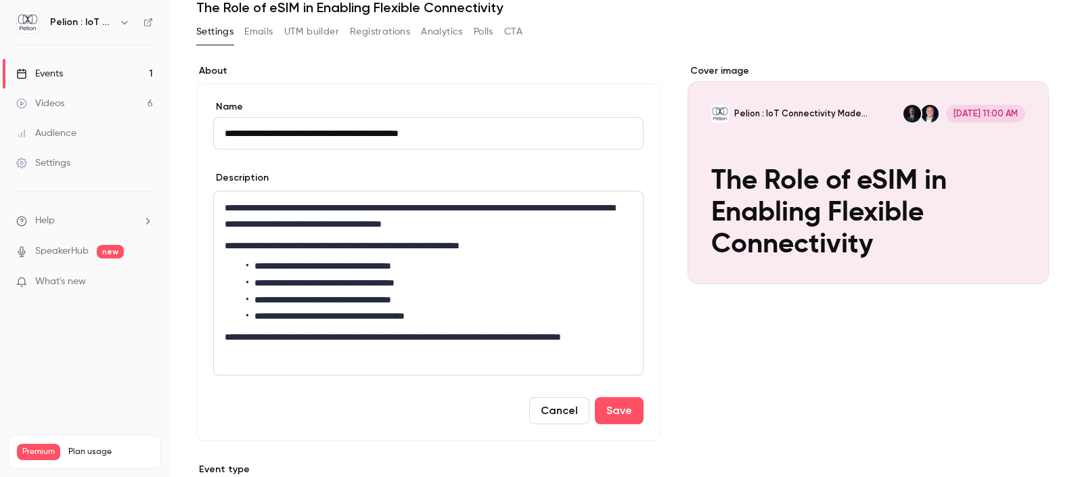
scroll to position [84, 0]
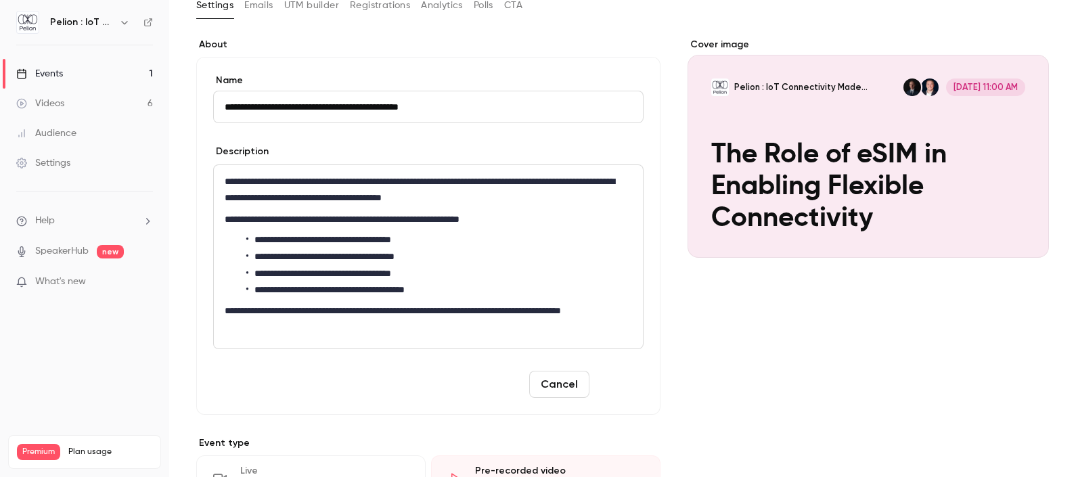
click at [616, 381] on button "Save" at bounding box center [619, 384] width 49 height 27
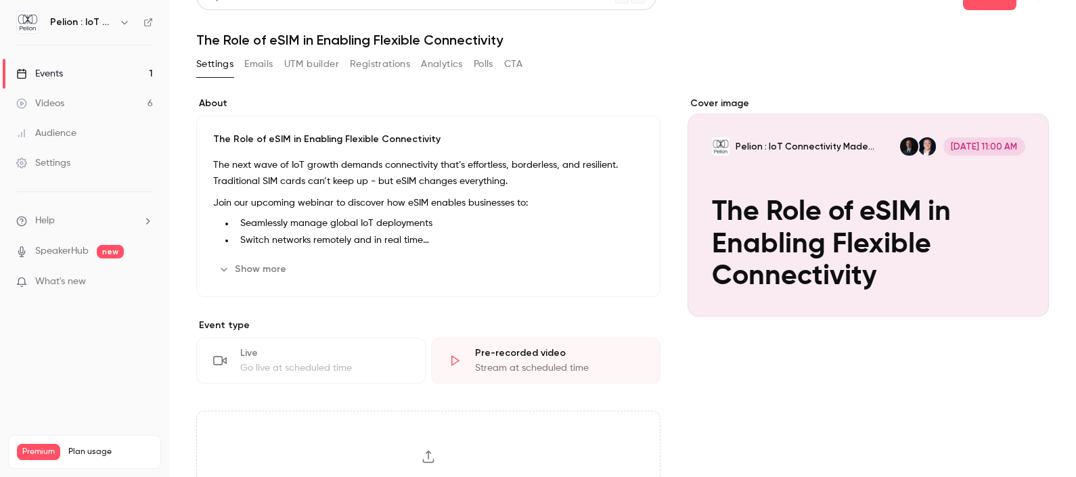
scroll to position [0, 0]
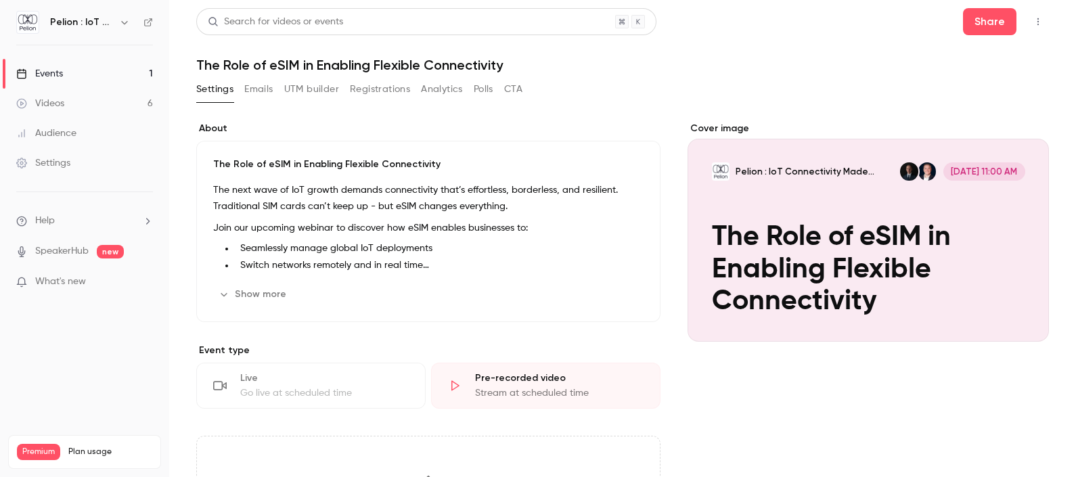
click at [95, 97] on link "Videos 6" at bounding box center [84, 104] width 169 height 30
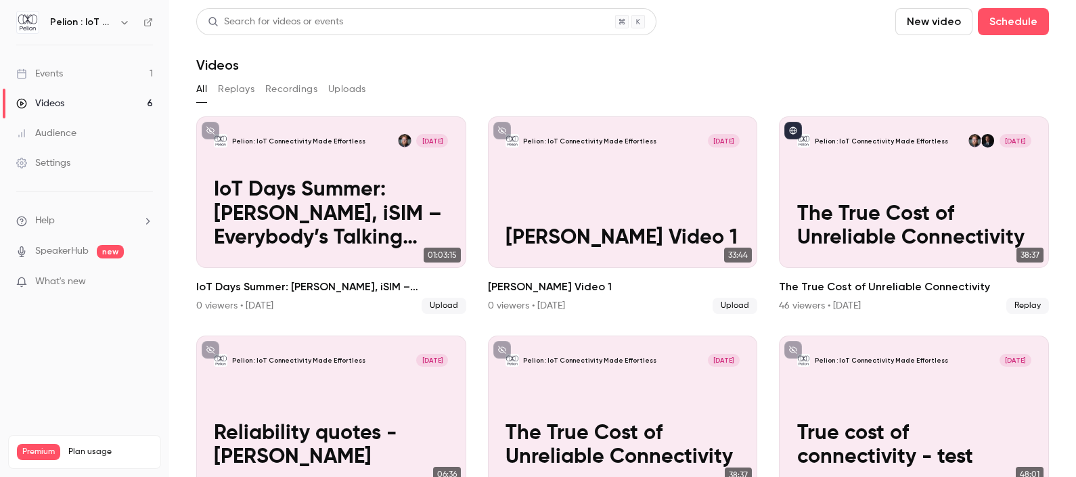
click at [81, 62] on link "Events 1" at bounding box center [84, 74] width 169 height 30
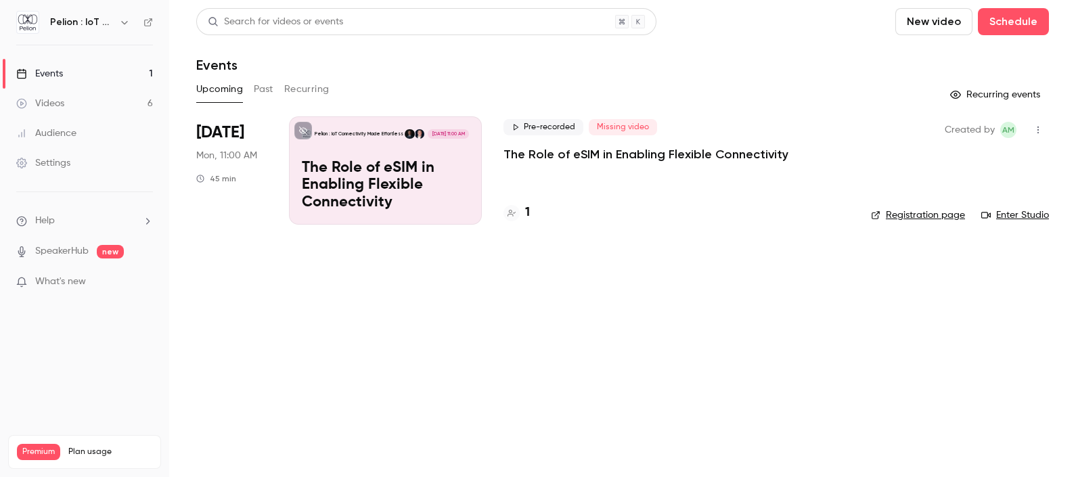
click at [914, 205] on div "Created by AM Registration page Enter Studio" at bounding box center [960, 170] width 178 height 108
click at [916, 217] on link "Registration page" at bounding box center [918, 215] width 94 height 14
